Goal: Communication & Community: Answer question/provide support

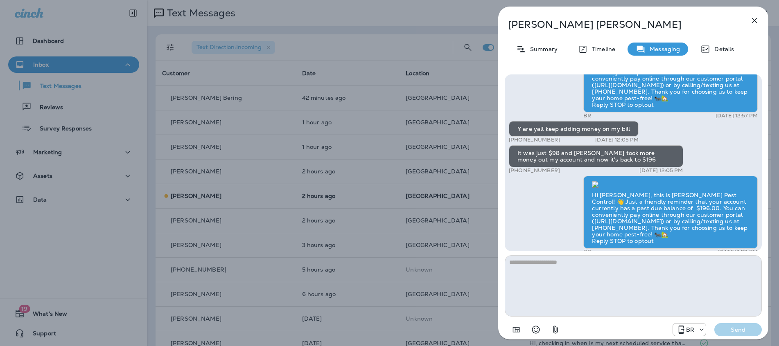
scroll to position [-11, 0]
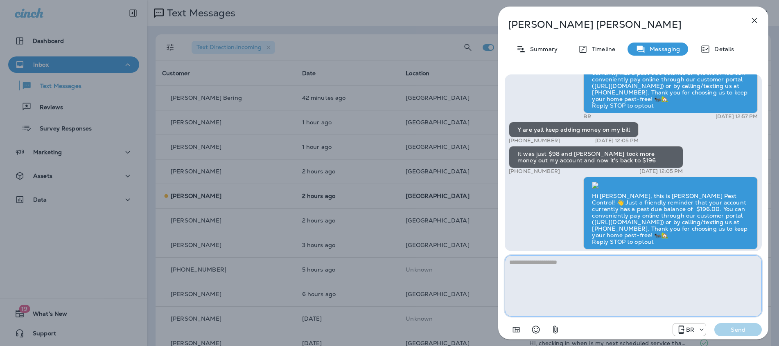
click at [573, 263] on textarea at bounding box center [633, 286] width 257 height 61
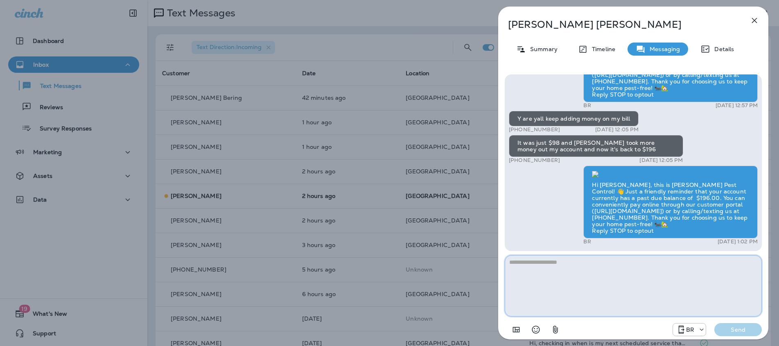
click at [548, 262] on textarea at bounding box center [633, 286] width 257 height 61
click at [682, 263] on textarea "**********" at bounding box center [633, 286] width 257 height 61
type textarea "**********"
click at [742, 336] on button "Send" at bounding box center [739, 330] width 48 height 13
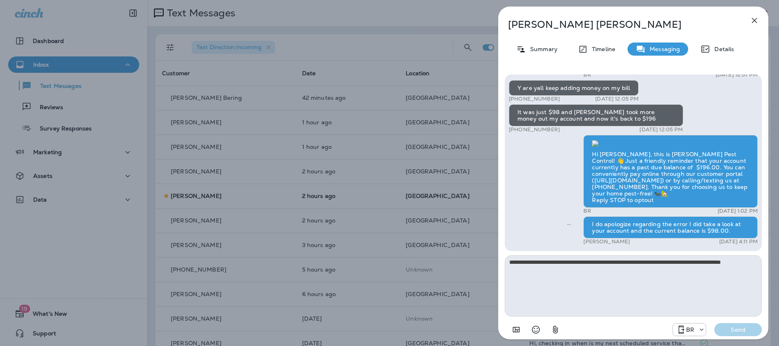
click at [753, 20] on icon "button" at bounding box center [755, 21] width 10 height 10
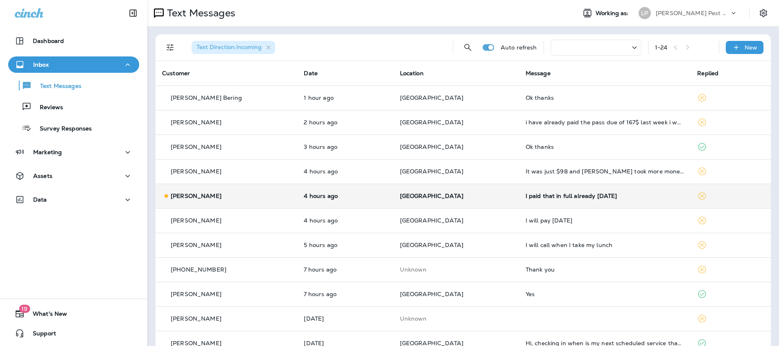
click at [281, 196] on td "[PERSON_NAME]" at bounding box center [227, 196] width 142 height 25
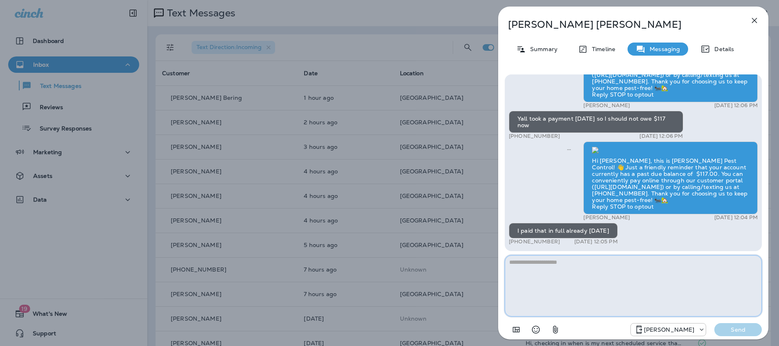
click at [539, 266] on textarea at bounding box center [633, 286] width 257 height 61
type textarea "**********"
click at [735, 331] on p "Send" at bounding box center [738, 329] width 34 height 7
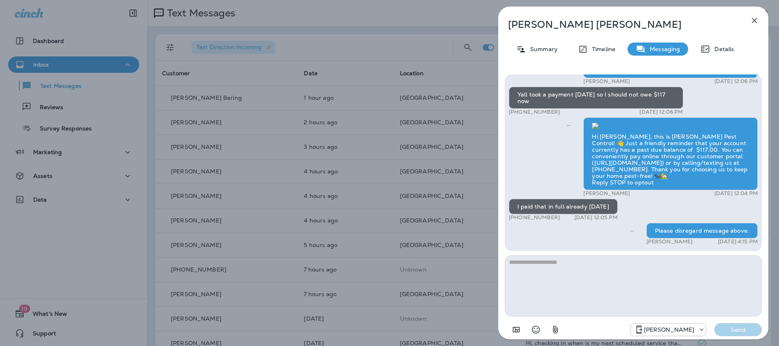
click at [761, 16] on button "button" at bounding box center [755, 20] width 16 height 16
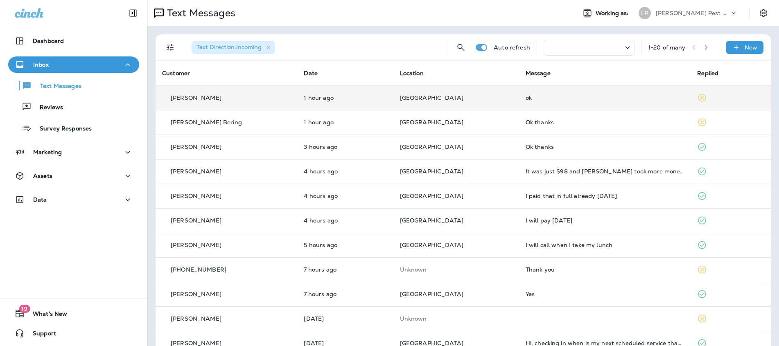
click at [250, 106] on td "[PERSON_NAME]" at bounding box center [227, 98] width 142 height 25
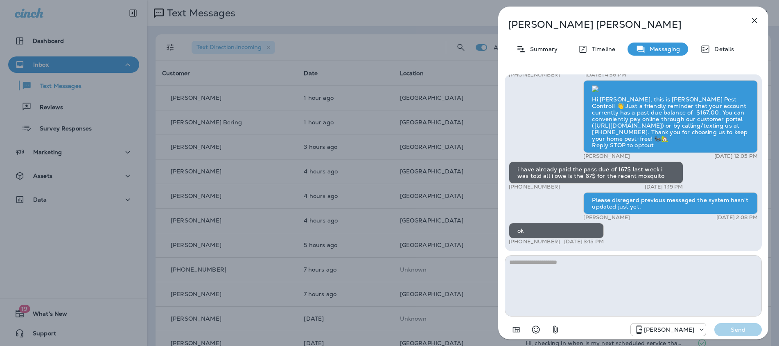
click at [754, 24] on icon "button" at bounding box center [755, 21] width 10 height 10
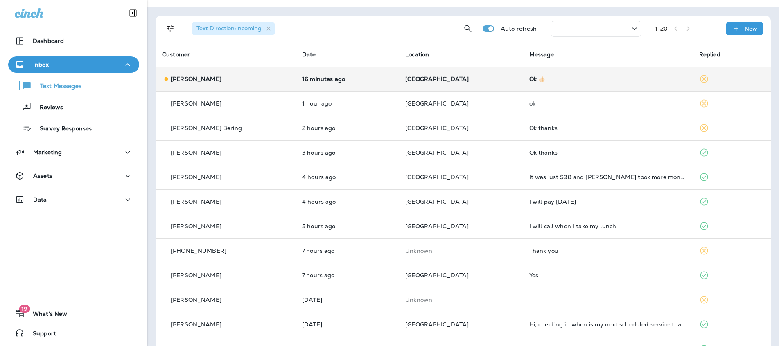
scroll to position [11, 0]
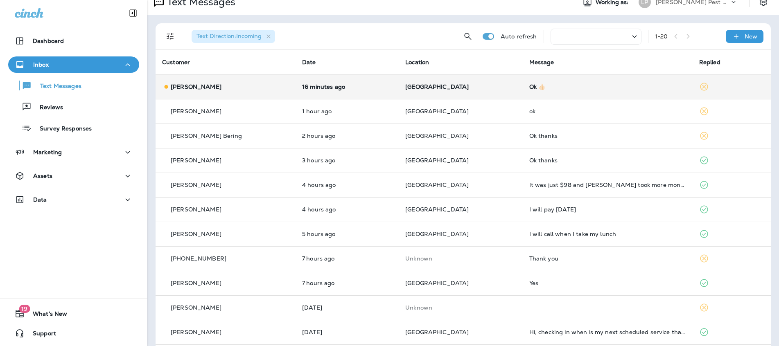
click at [257, 86] on div "[PERSON_NAME]" at bounding box center [225, 87] width 127 height 9
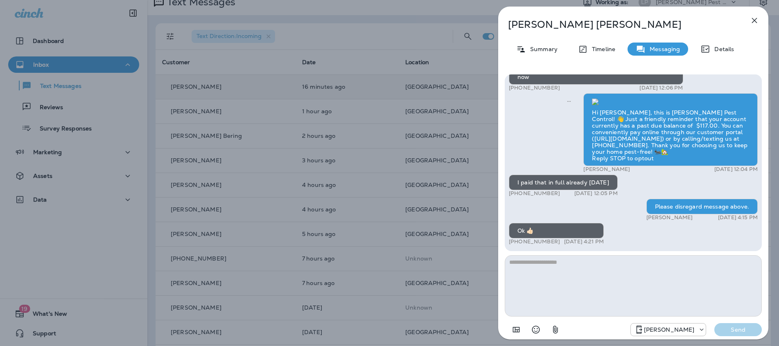
drag, startPoint x: 751, startPoint y: 26, endPoint x: 752, endPoint y: 22, distance: 4.5
click at [752, 24] on button "button" at bounding box center [755, 20] width 16 height 16
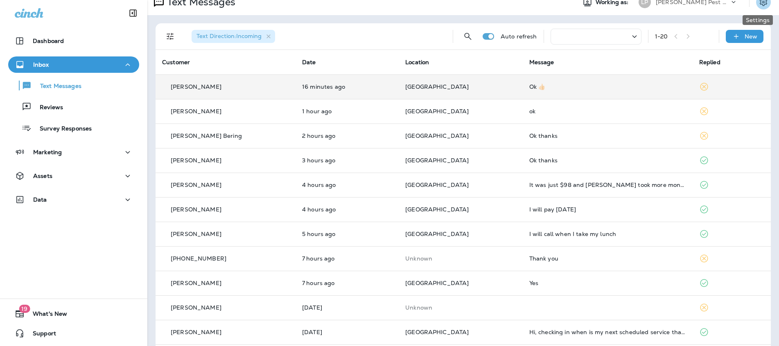
click at [760, 4] on icon "Settings" at bounding box center [763, 2] width 7 height 8
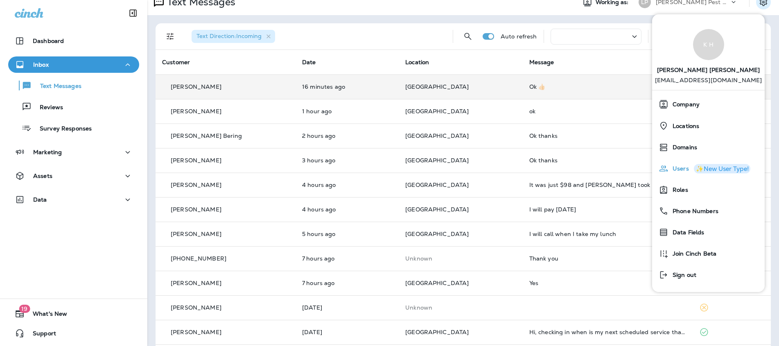
click at [694, 166] on button "✨New User Type!" at bounding box center [722, 168] width 57 height 9
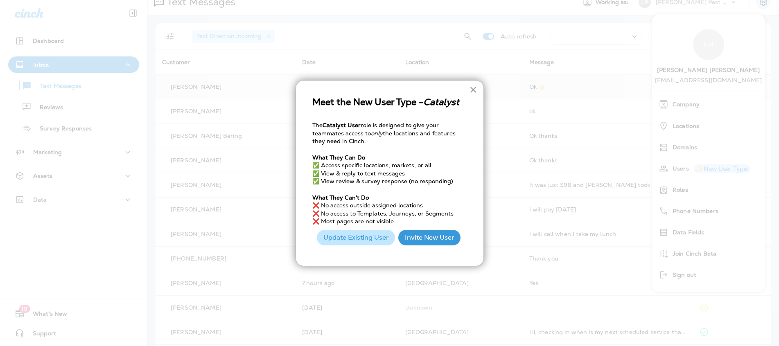
click at [471, 91] on button "×" at bounding box center [474, 89] width 8 height 13
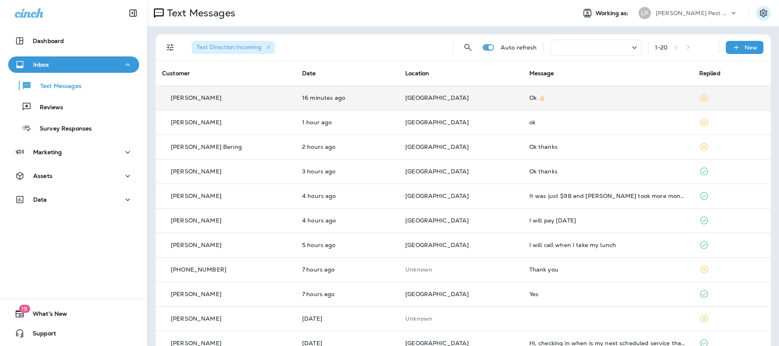
drag, startPoint x: 745, startPoint y: 16, endPoint x: 754, endPoint y: 13, distance: 9.6
click at [745, 16] on div "Working as: [PERSON_NAME] Pest Control" at bounding box center [675, 13] width 210 height 16
click at [759, 13] on icon "Settings" at bounding box center [764, 13] width 10 height 10
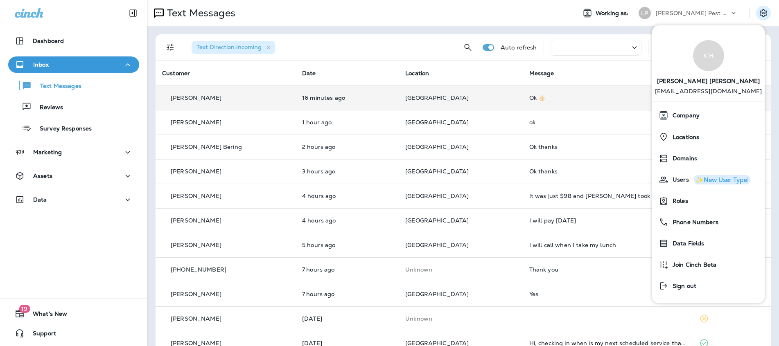
click at [644, 11] on div "LP" at bounding box center [645, 13] width 22 height 12
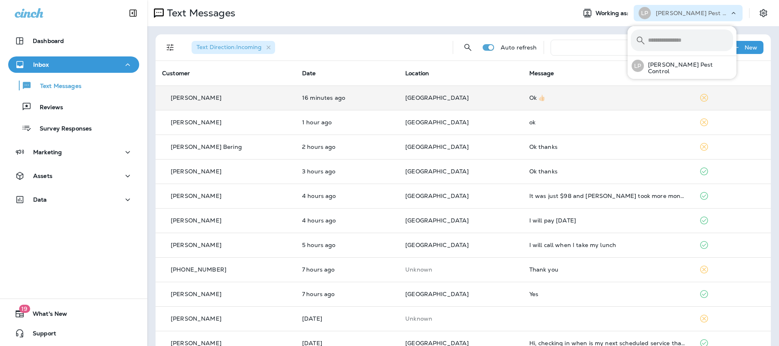
click at [468, 6] on div "Text Messages" at bounding box center [358, 13] width 422 height 16
